Goal: Communication & Community: Answer question/provide support

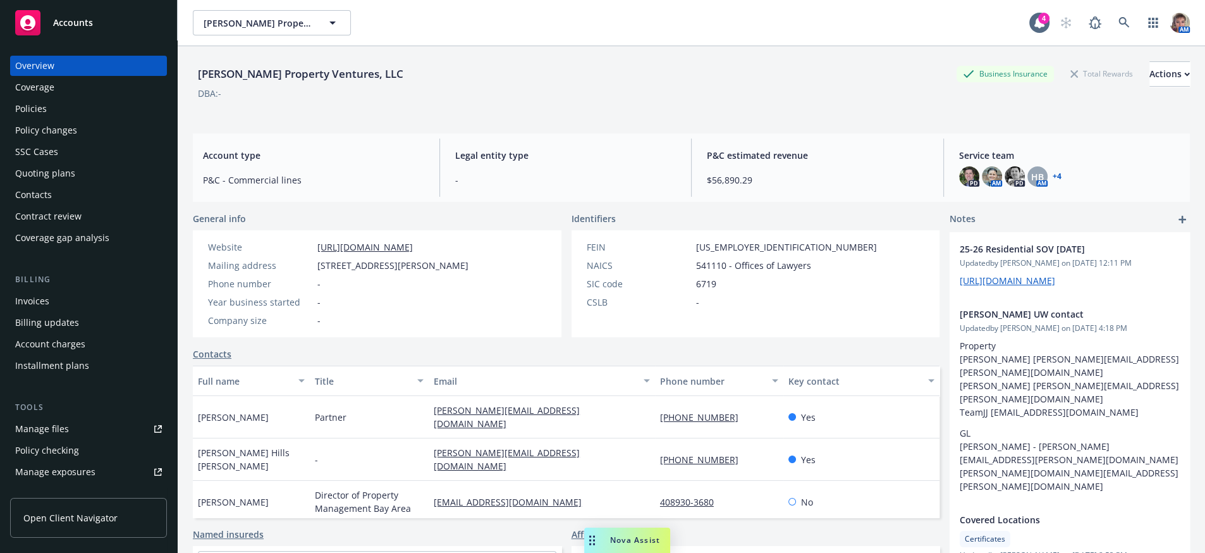
click at [655, 545] on div "Nova Assist" at bounding box center [627, 539] width 86 height 25
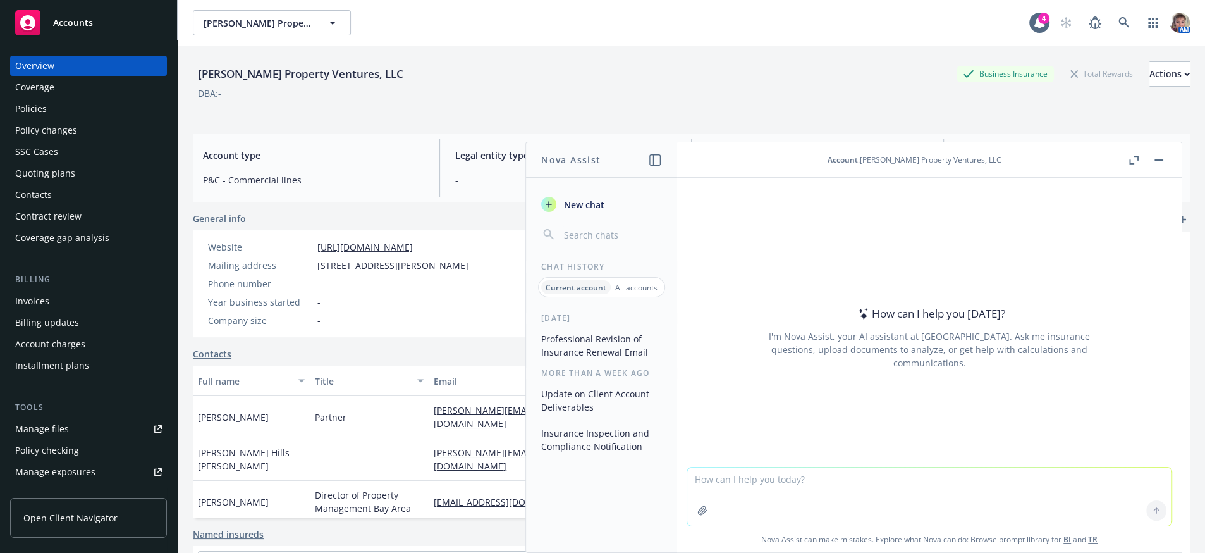
click at [718, 478] on textarea at bounding box center [929, 496] width 484 height 58
paste textarea "Hello all: Thank you all for providing the renewal information and responding t…"
type textarea "Please review and improve wording and make corrections Hello all: Thank you all…"
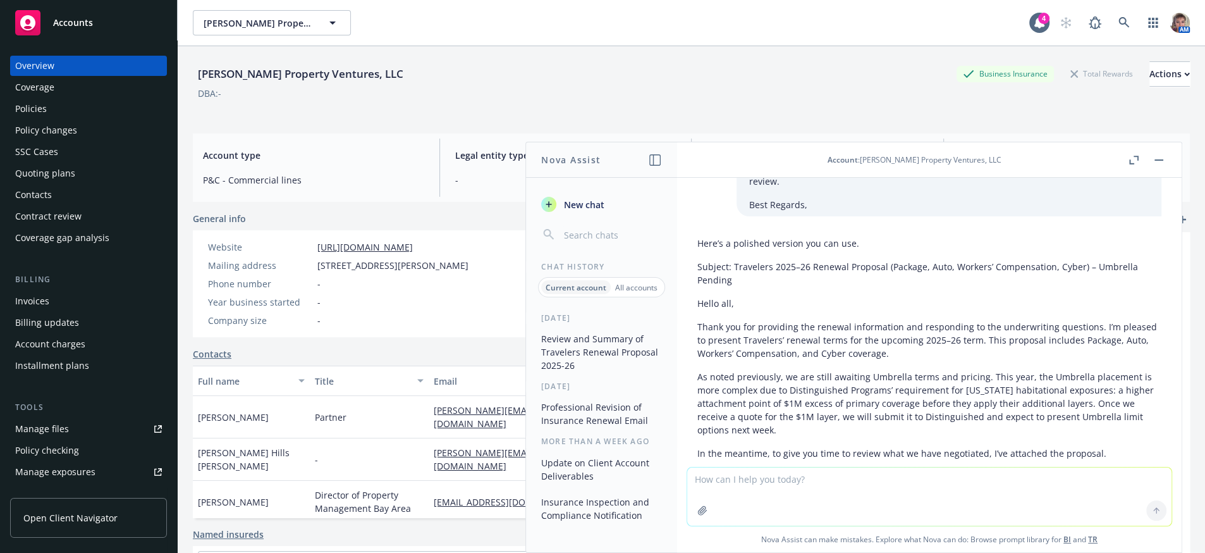
scroll to position [828, 0]
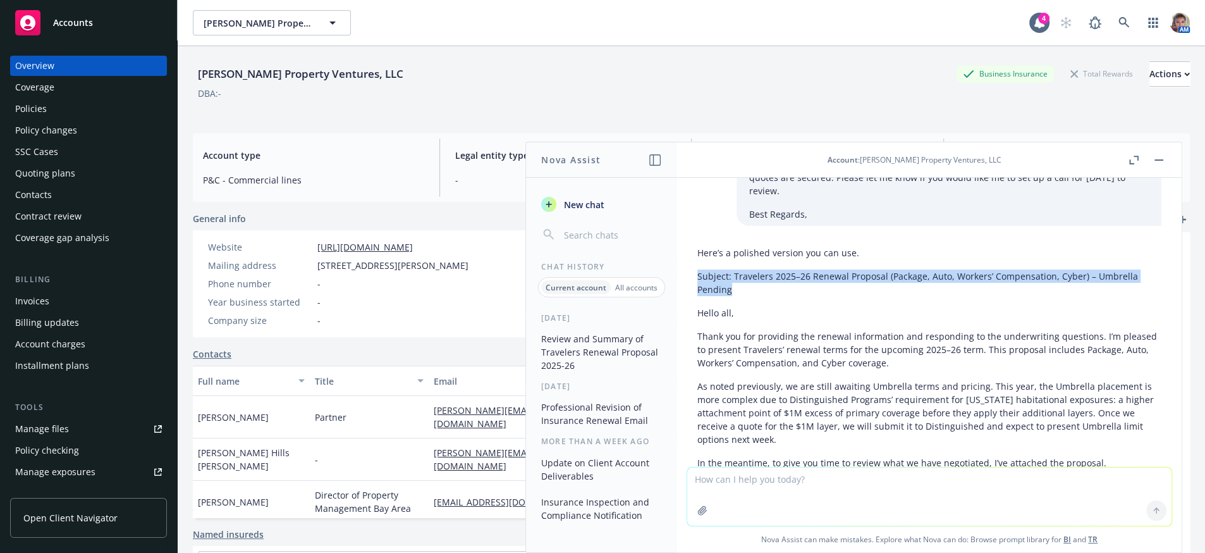
drag, startPoint x: 759, startPoint y: 280, endPoint x: 693, endPoint y: 269, distance: 66.6
copy p "Subject: Travelers 2025–26 Renewal Proposal (Package, Auto, Workers’ Compensati…"
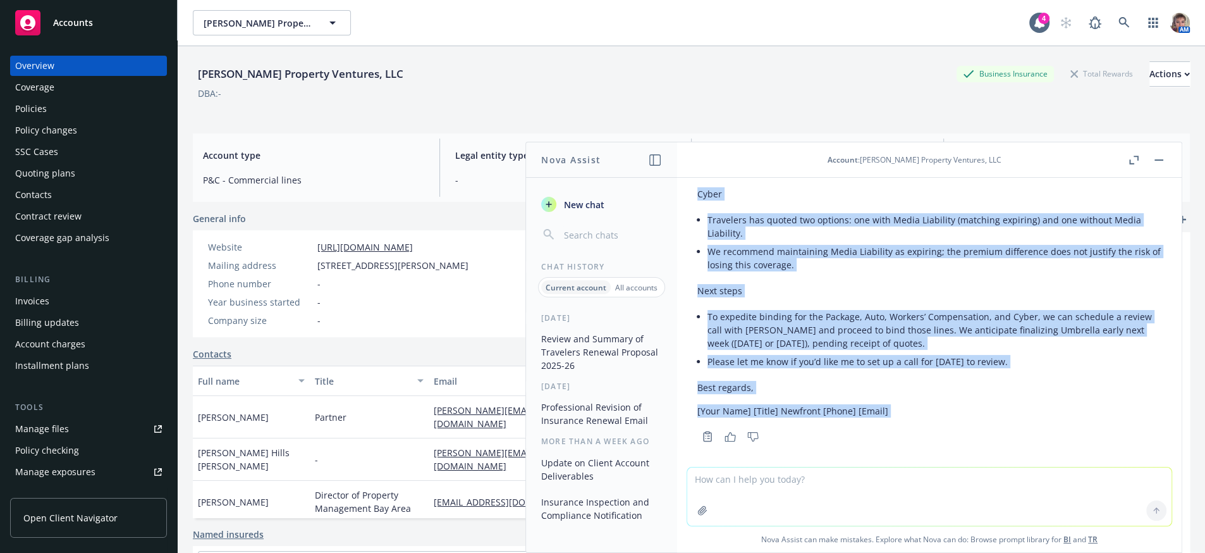
scroll to position [1554, 0]
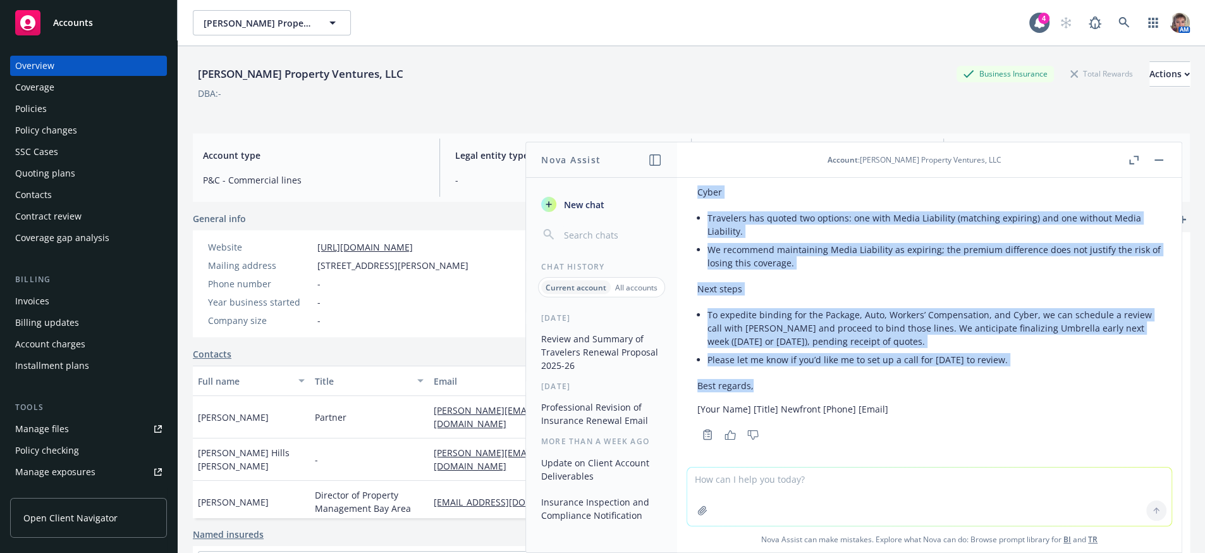
drag, startPoint x: 697, startPoint y: 302, endPoint x: 956, endPoint y: 410, distance: 280.1
copy div "Lorem ips, Dolor sit ame consectet adi elitsed doeiusmodte inc utlaboreet do ma…"
